Goal: Obtain resource: Obtain resource

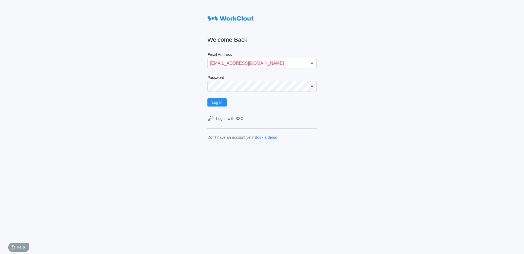
type input "sshamsaldeen@mailinator.com"
click at [225, 103] on button "Log In" at bounding box center [216, 102] width 19 height 8
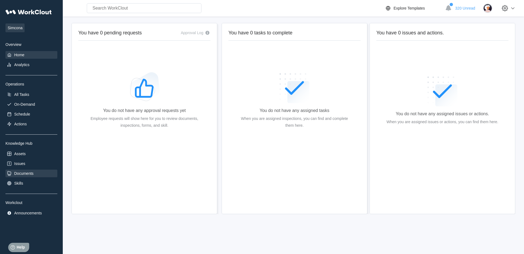
click at [22, 176] on div "Documents" at bounding box center [23, 173] width 19 height 4
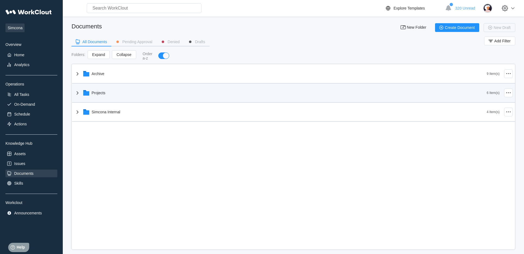
click at [77, 94] on icon at bounding box center [77, 93] width 7 height 7
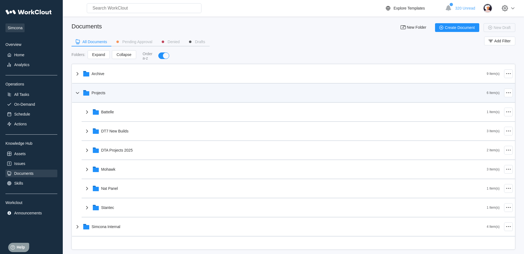
click at [77, 94] on icon at bounding box center [77, 93] width 7 height 7
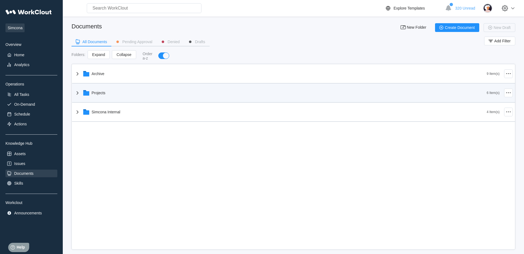
click at [77, 95] on icon at bounding box center [77, 93] width 7 height 7
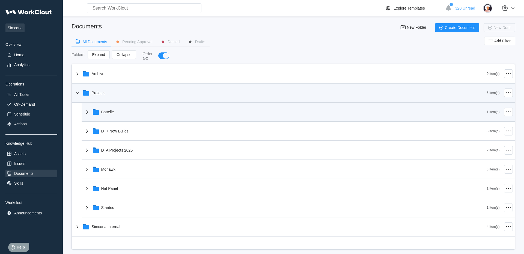
click at [85, 112] on icon at bounding box center [87, 112] width 7 height 7
click at [84, 113] on icon at bounding box center [87, 112] width 7 height 7
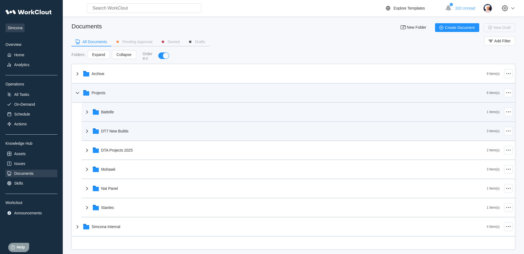
click at [90, 134] on icon at bounding box center [87, 131] width 7 height 7
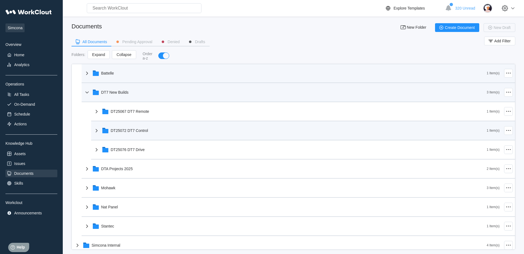
scroll to position [45, 0]
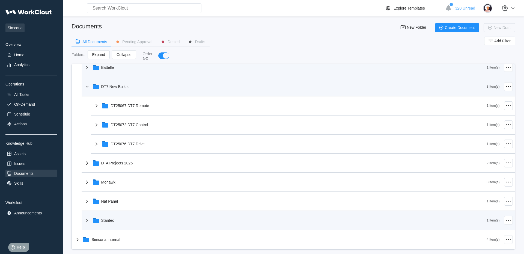
click at [88, 221] on icon at bounding box center [87, 220] width 7 height 7
click at [88, 221] on icon at bounding box center [86, 220] width 3 height 2
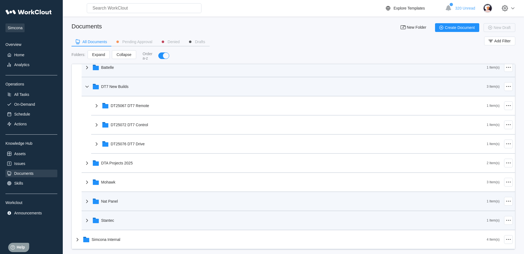
click at [87, 204] on icon at bounding box center [87, 201] width 7 height 7
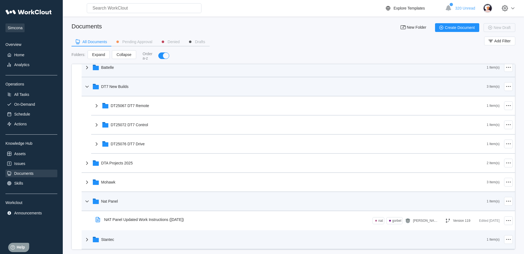
click at [87, 204] on icon at bounding box center [87, 201] width 7 height 7
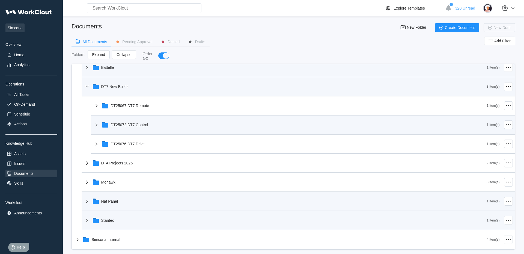
click at [97, 127] on icon at bounding box center [96, 124] width 7 height 7
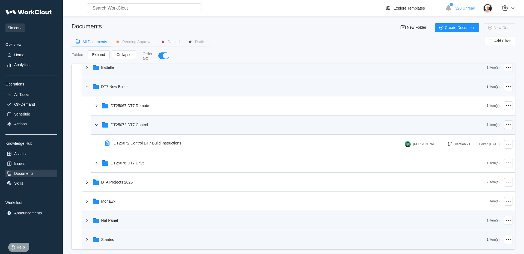
click at [97, 127] on icon at bounding box center [96, 124] width 7 height 7
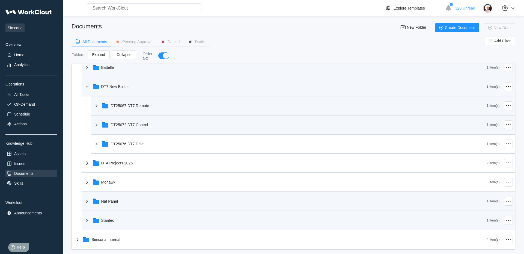
click at [99, 109] on icon at bounding box center [96, 105] width 7 height 7
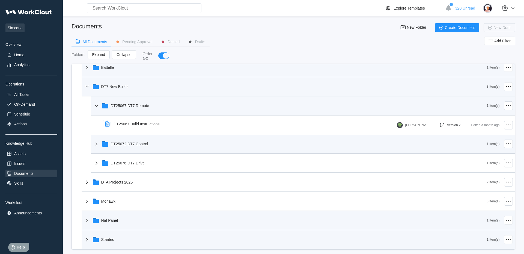
click at [99, 109] on icon at bounding box center [96, 105] width 7 height 7
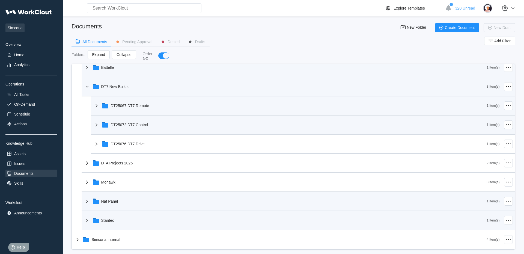
click at [88, 70] on icon at bounding box center [87, 67] width 7 height 7
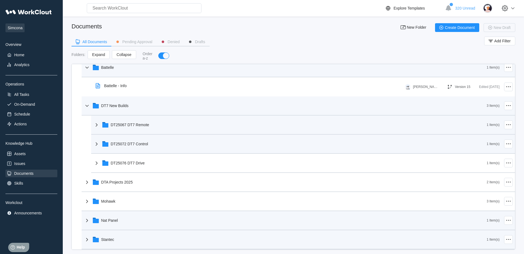
click at [90, 71] on icon at bounding box center [87, 67] width 7 height 7
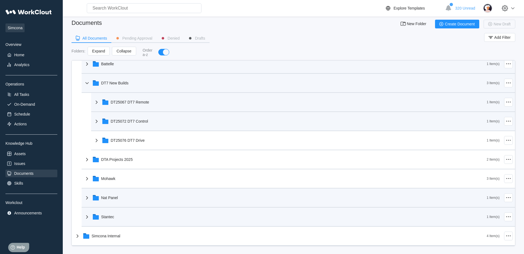
scroll to position [7, 0]
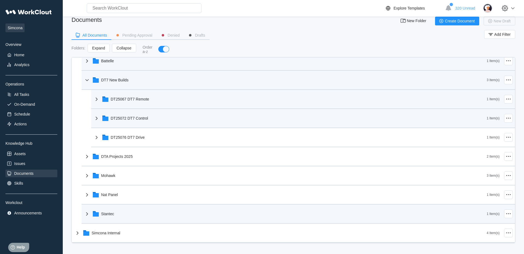
click at [88, 213] on icon at bounding box center [87, 213] width 7 height 7
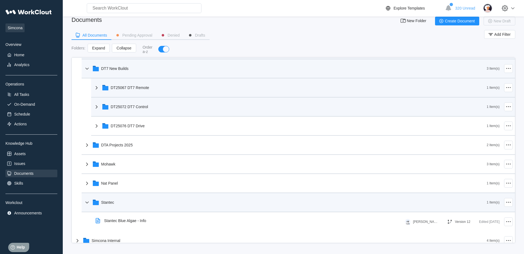
scroll to position [64, 0]
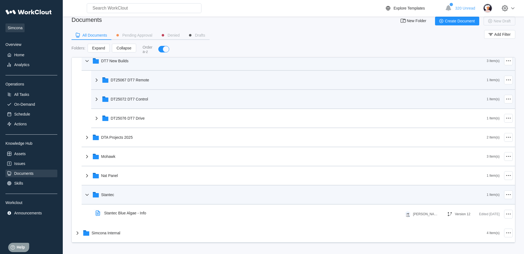
click at [87, 194] on icon at bounding box center [87, 194] width 7 height 7
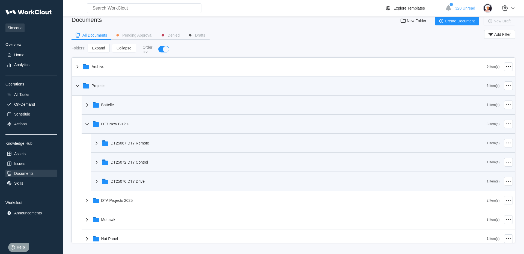
scroll to position [0, 0]
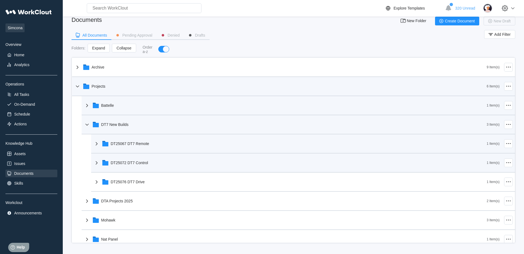
click at [96, 162] on icon at bounding box center [96, 162] width 7 height 7
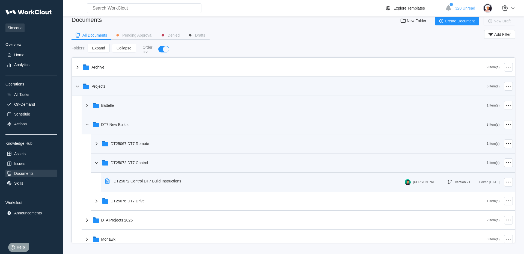
click at [151, 182] on div "DT25072 Control DT7 Build Instructions" at bounding box center [147, 181] width 67 height 4
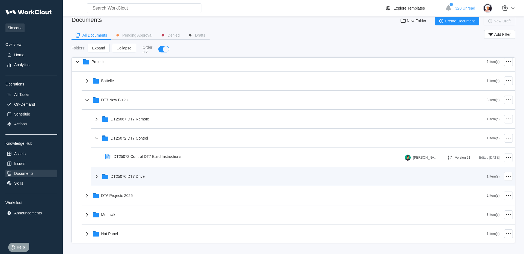
scroll to position [31, 0]
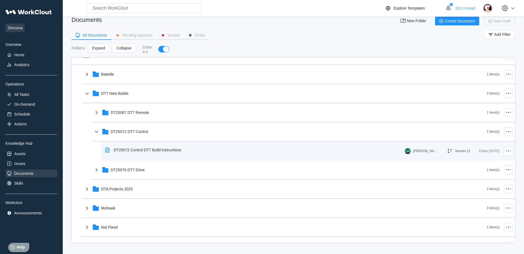
click at [145, 152] on div "DT25072 Control DT7 Build Instructions" at bounding box center [144, 150] width 83 height 13
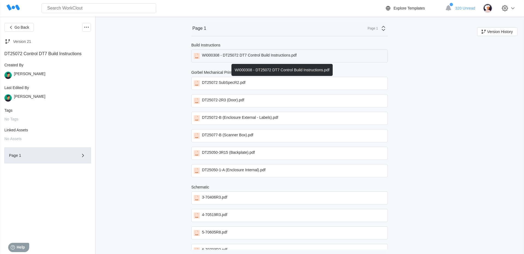
click at [240, 54] on div "WI000308 - DT25072 DT7 Control Build Instructions.pdf" at bounding box center [249, 56] width 95 height 6
